Goal: Information Seeking & Learning: Learn about a topic

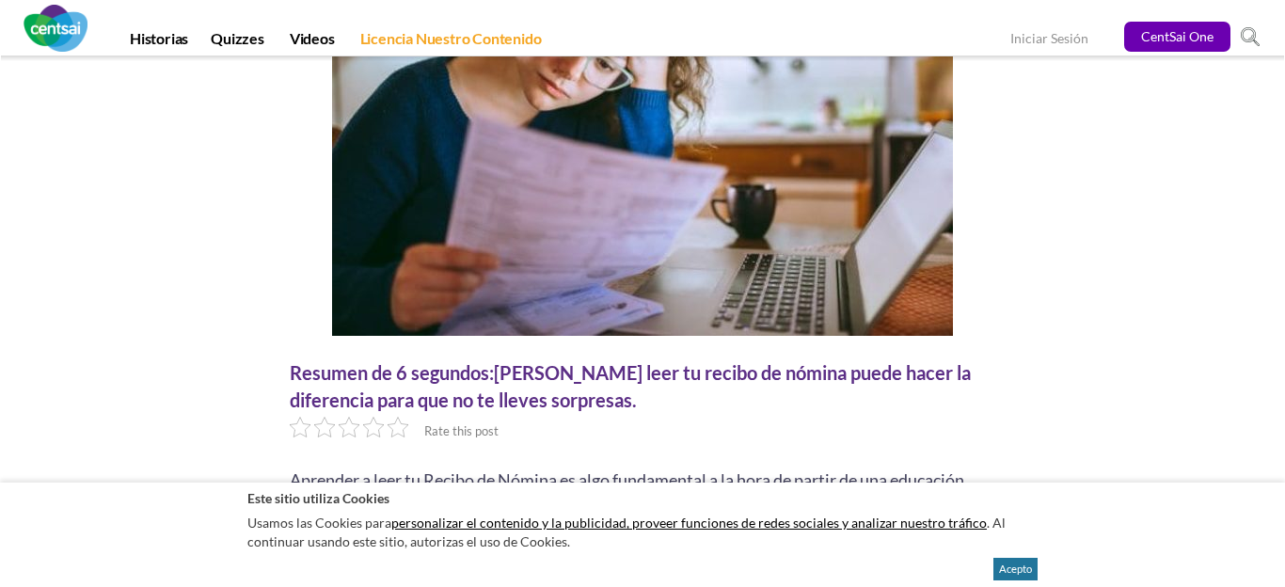
scroll to position [460, 0]
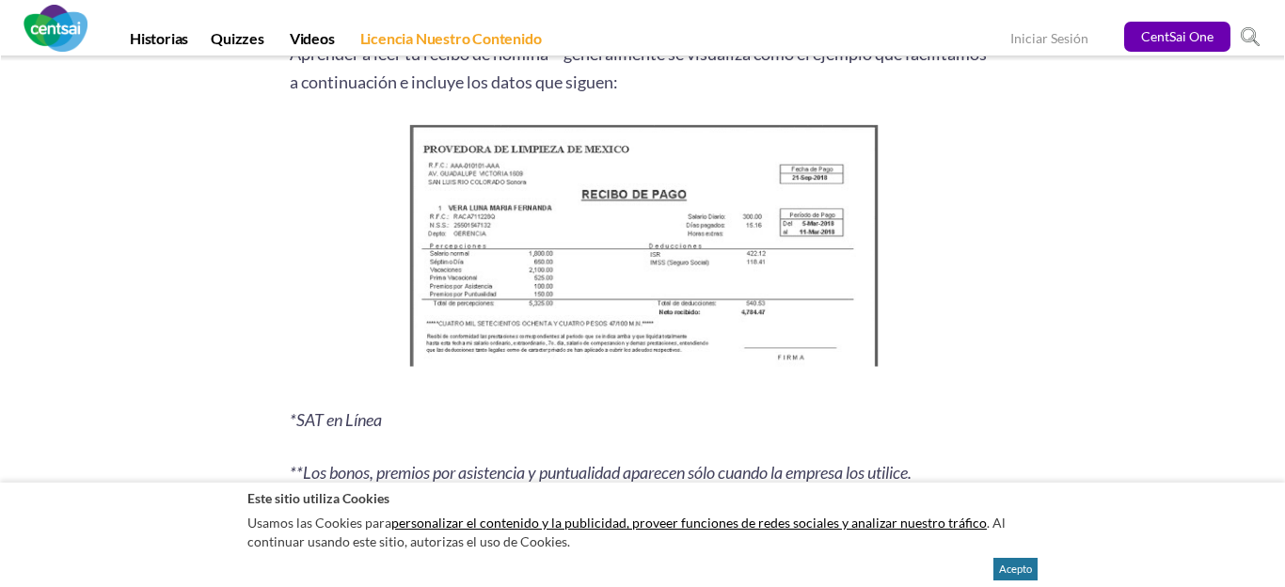
scroll to position [2458, 0]
click at [691, 255] on img at bounding box center [643, 249] width 483 height 262
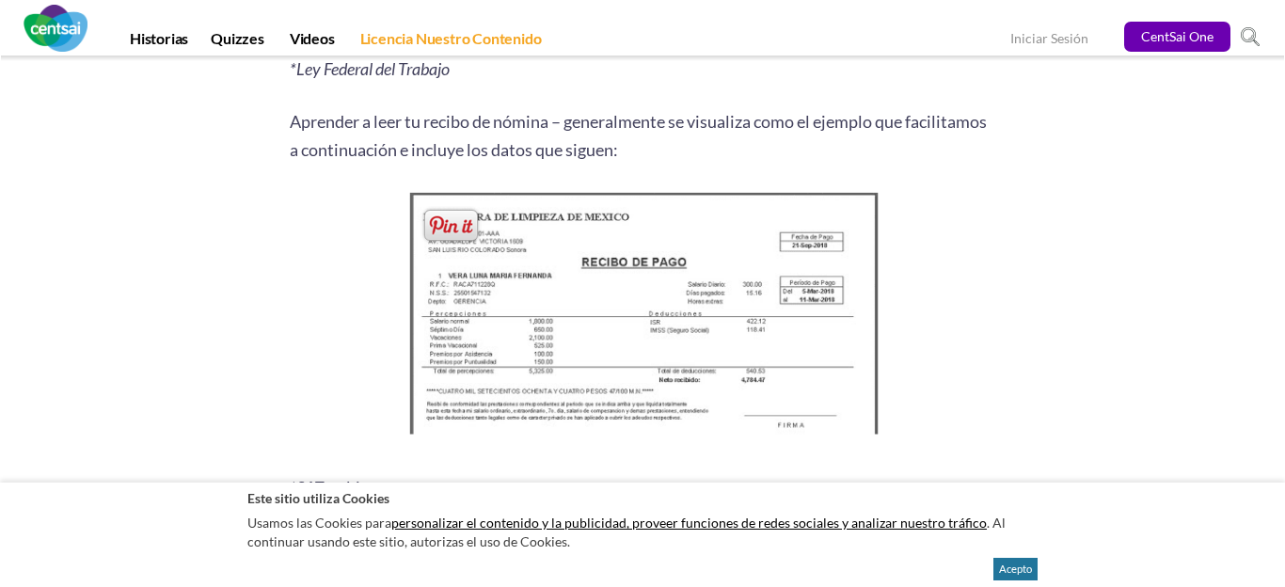
scroll to position [2422, 0]
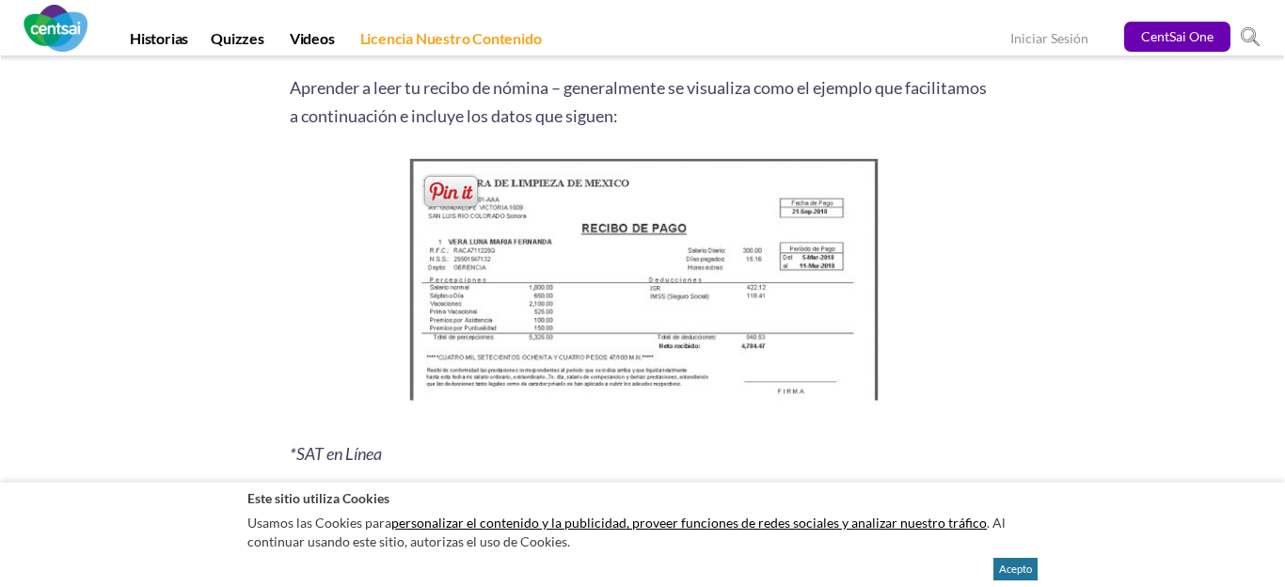
click at [634, 201] on img at bounding box center [643, 284] width 483 height 262
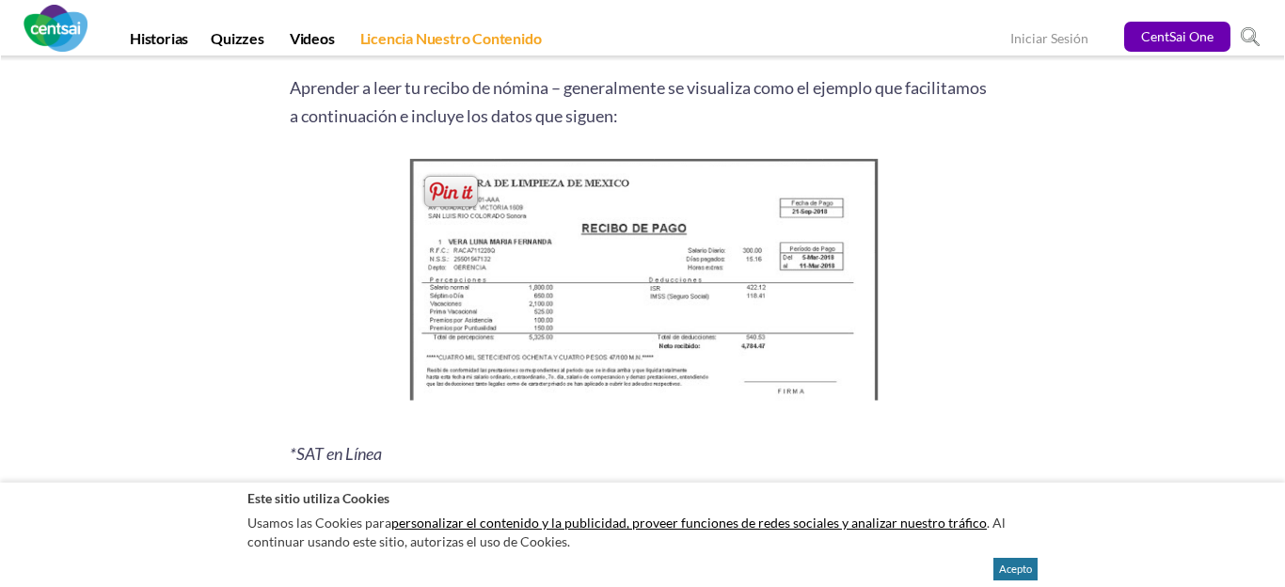
click at [634, 201] on img at bounding box center [643, 284] width 483 height 262
